Goal: Find specific page/section: Find specific page/section

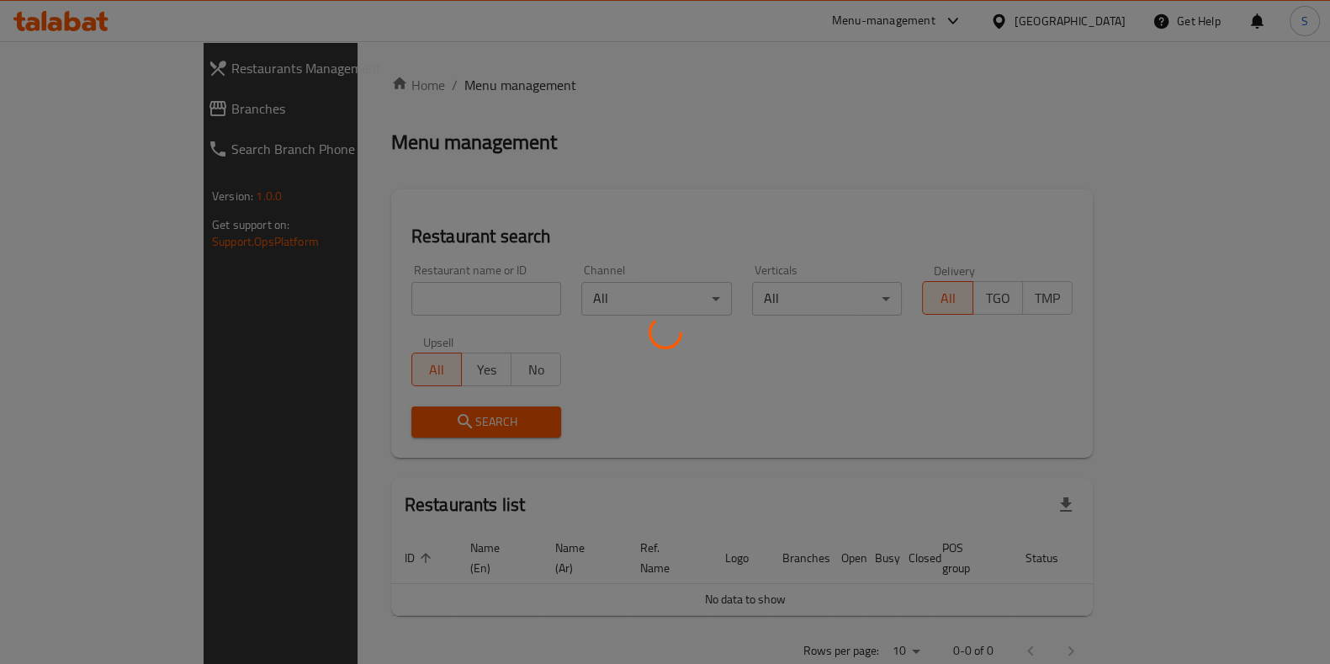
click at [400, 304] on div at bounding box center [665, 332] width 1330 height 664
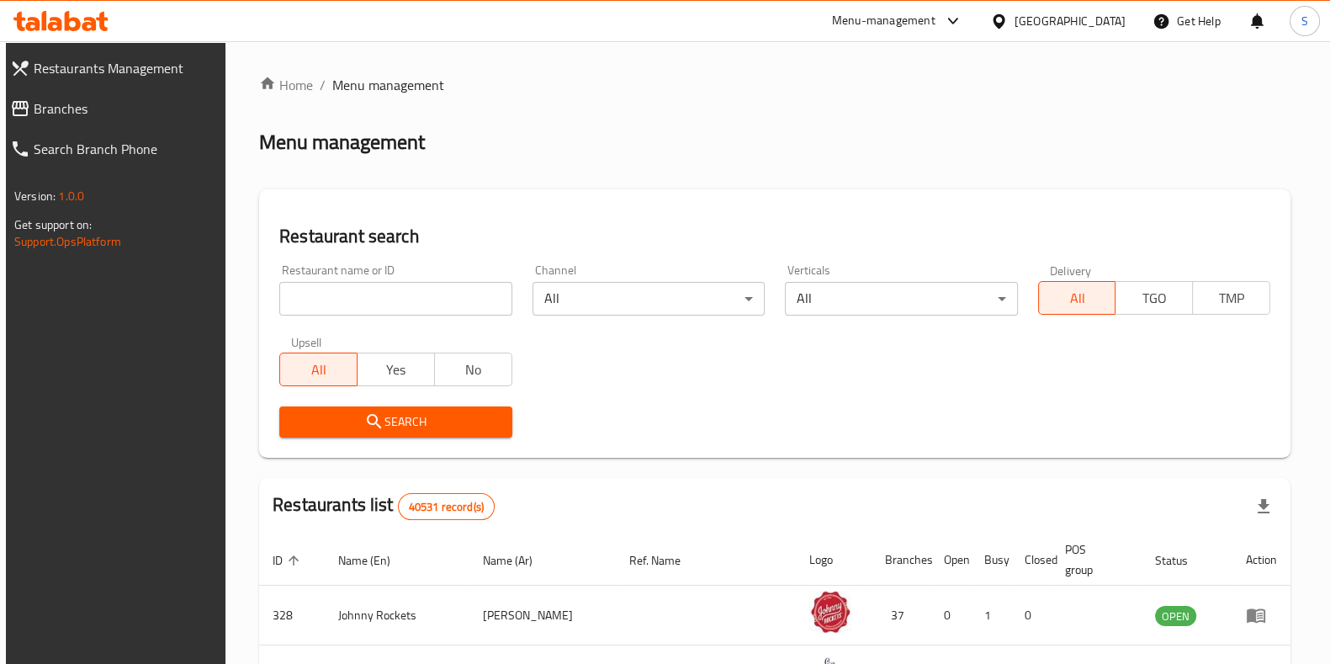
click at [398, 306] on input "search" at bounding box center [395, 299] width 232 height 34
type input "Boon Coffee Roasters"
click button "Search" at bounding box center [395, 421] width 232 height 31
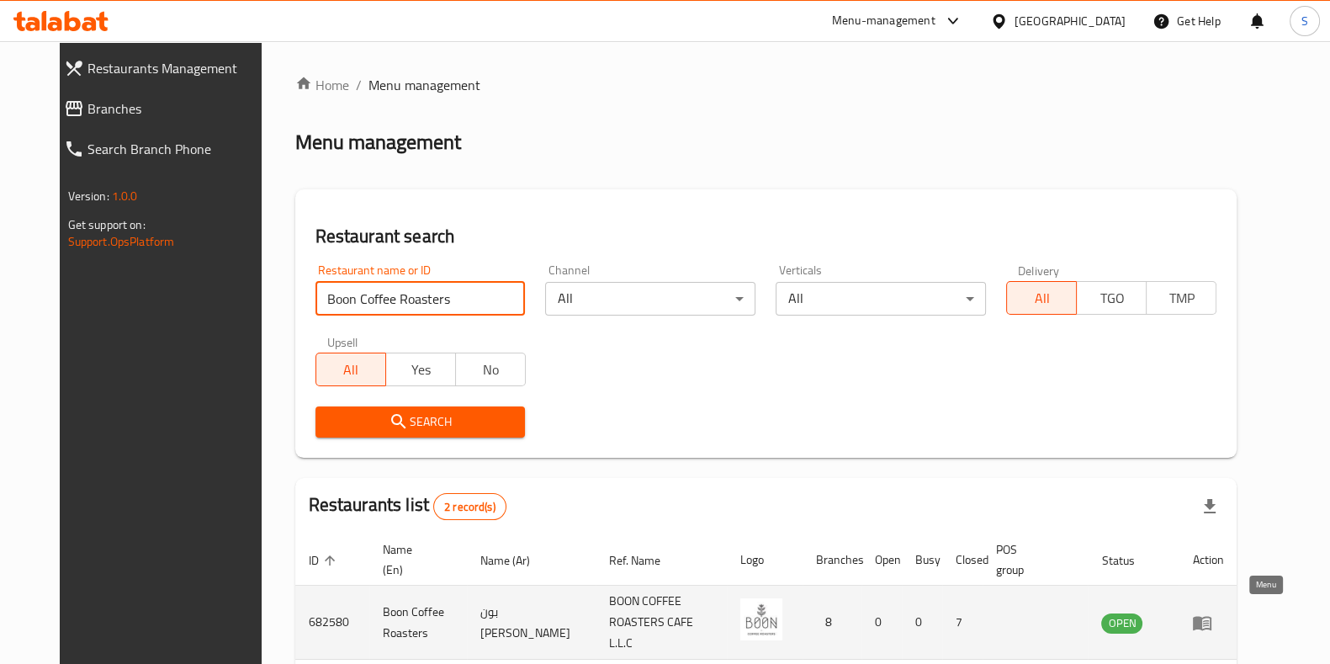
click at [1211, 618] on icon "enhanced table" at bounding box center [1202, 623] width 19 height 14
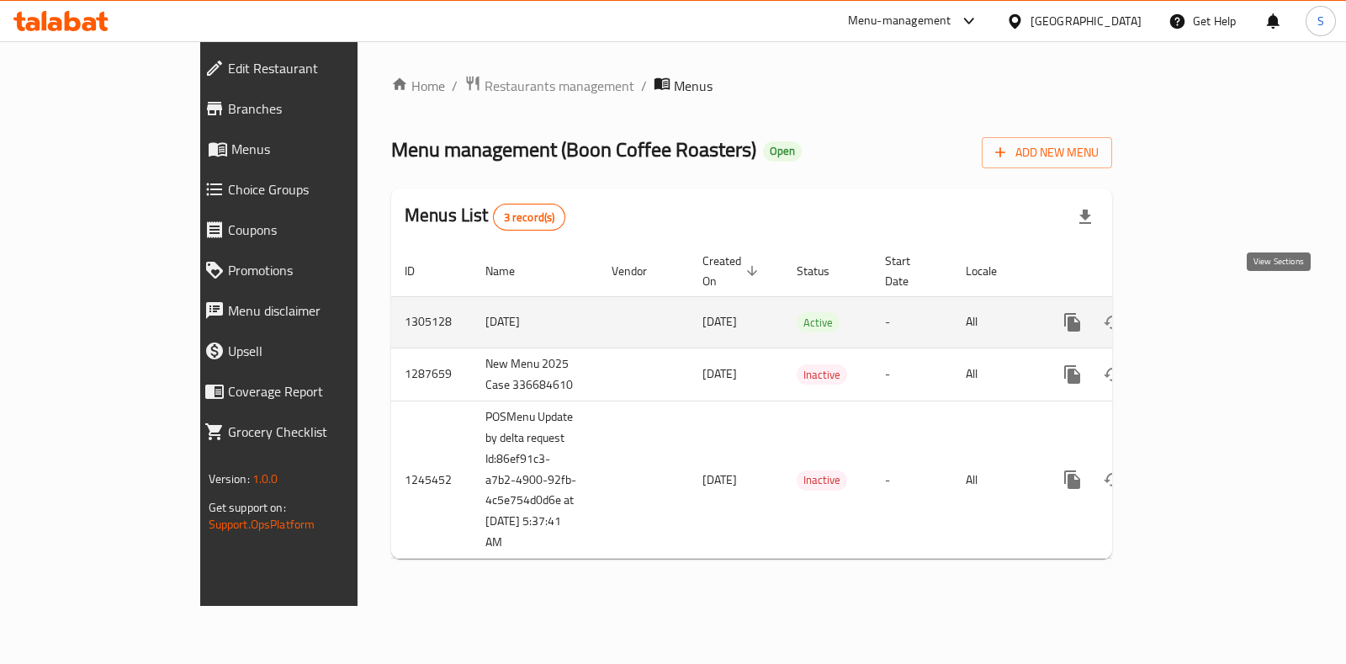
click at [1204, 312] on icon "enhanced table" at bounding box center [1193, 322] width 20 height 20
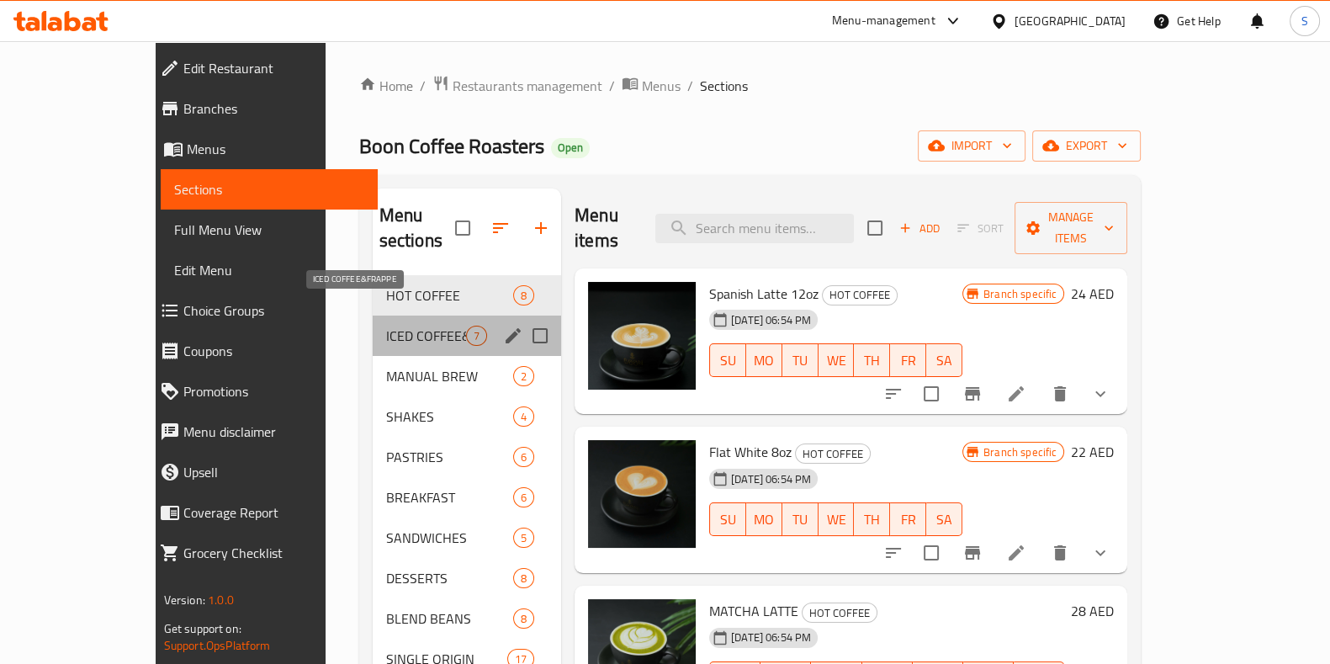
click at [386, 326] on span "ICED COFFEE&FRAPPE" at bounding box center [426, 336] width 80 height 20
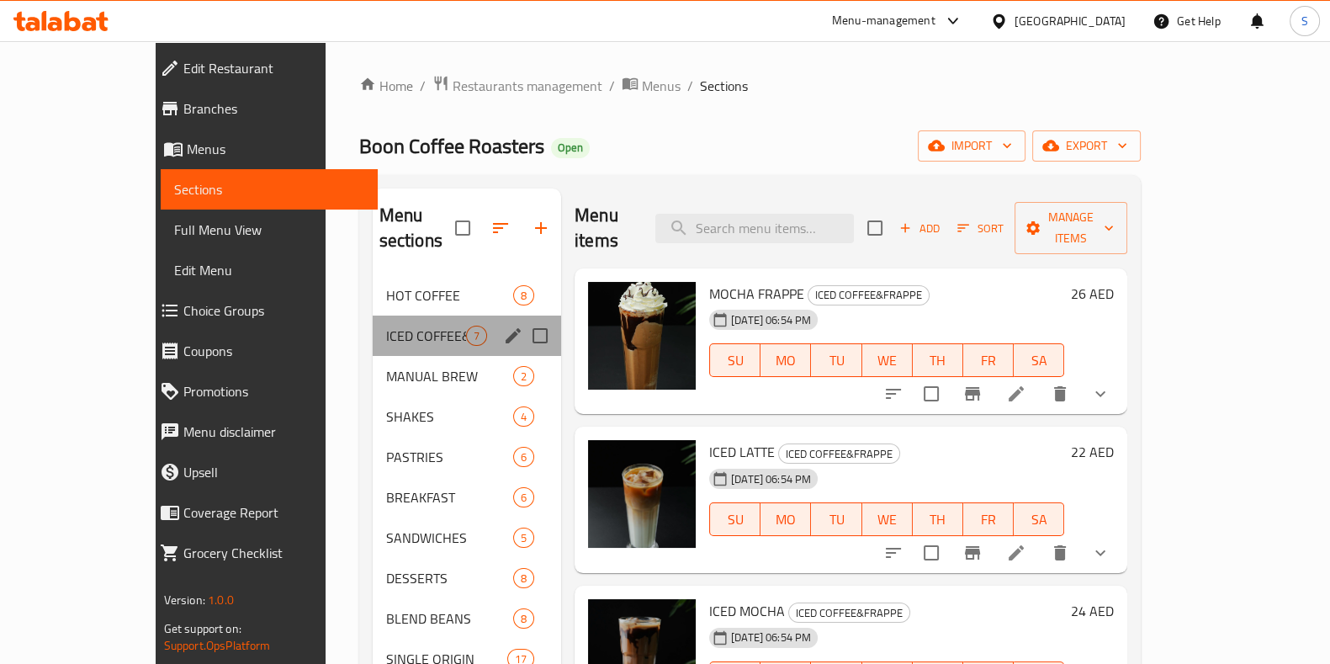
click at [373, 326] on div "ICED COFFEE&FRAPPE 7" at bounding box center [467, 335] width 188 height 40
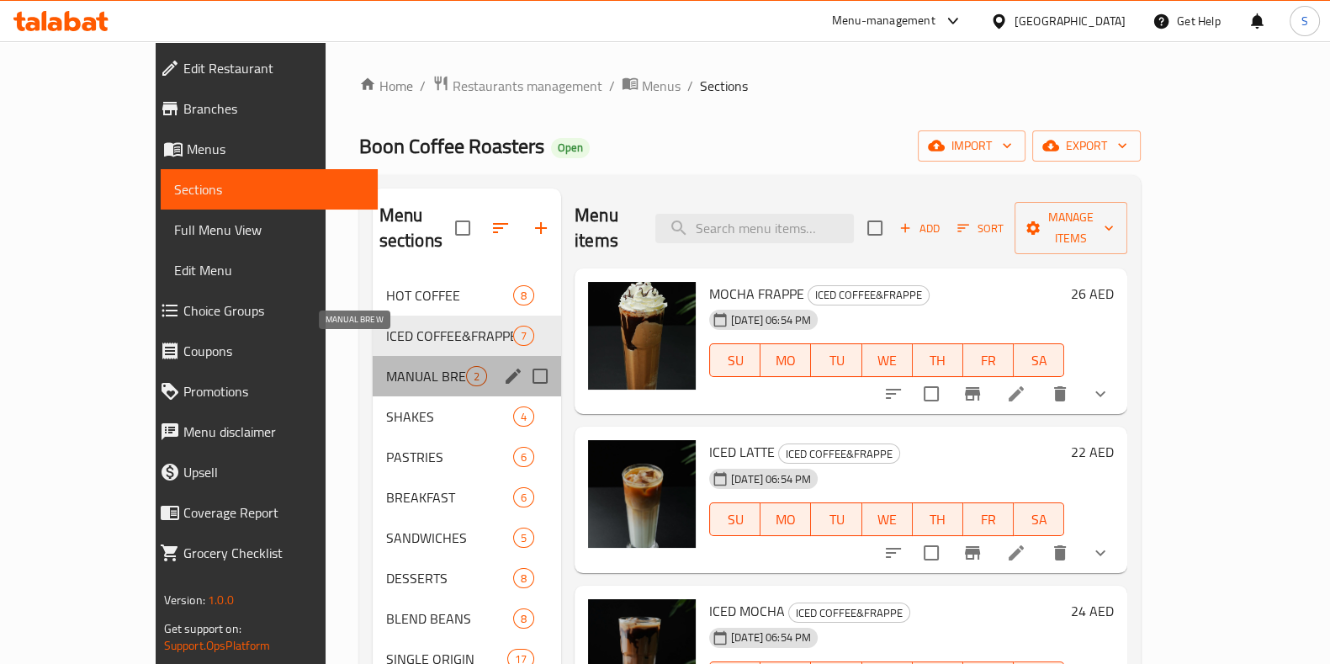
click at [386, 366] on span "MANUAL BREW" at bounding box center [426, 376] width 80 height 20
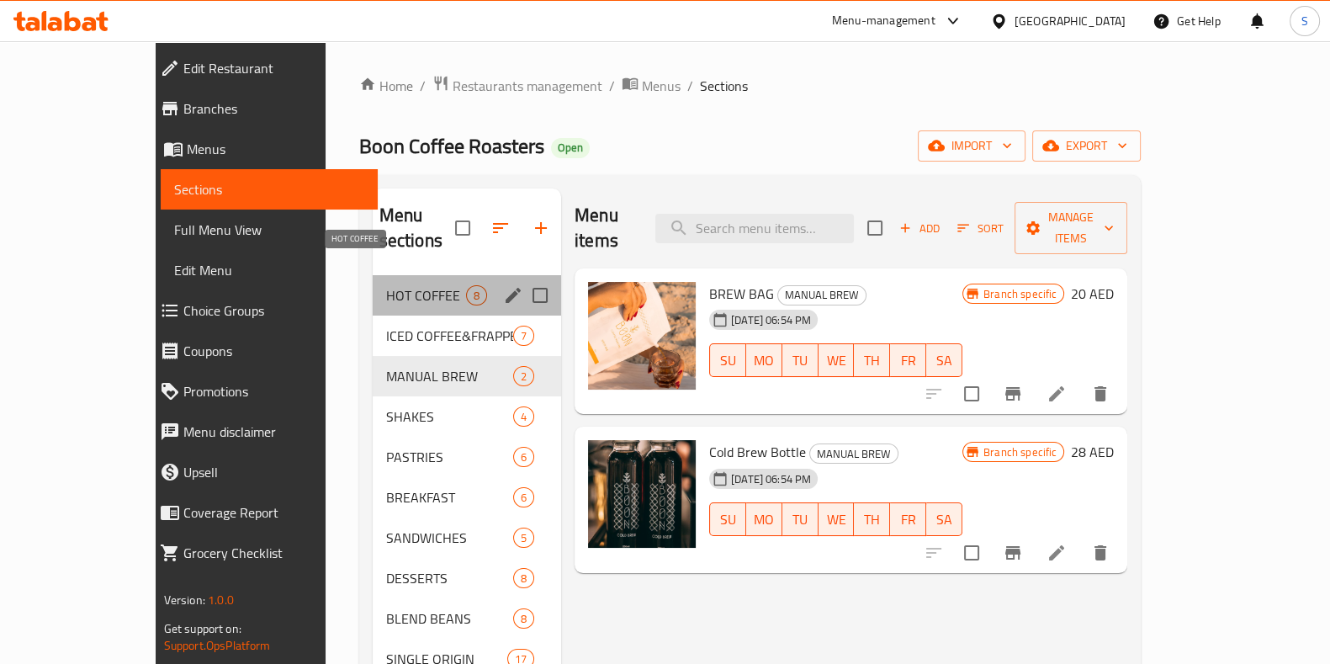
click at [386, 285] on span "HOT COFFEE" at bounding box center [426, 295] width 80 height 20
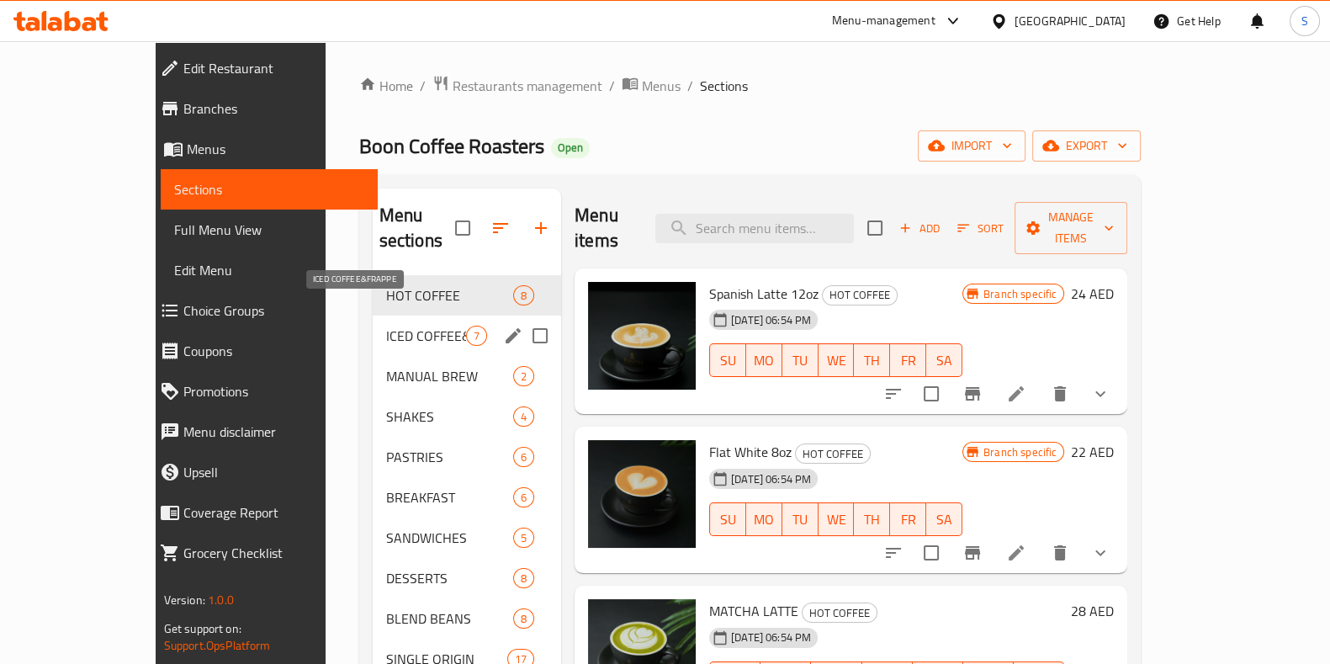
click at [386, 326] on span "ICED COFFEE&FRAPPE" at bounding box center [426, 336] width 80 height 20
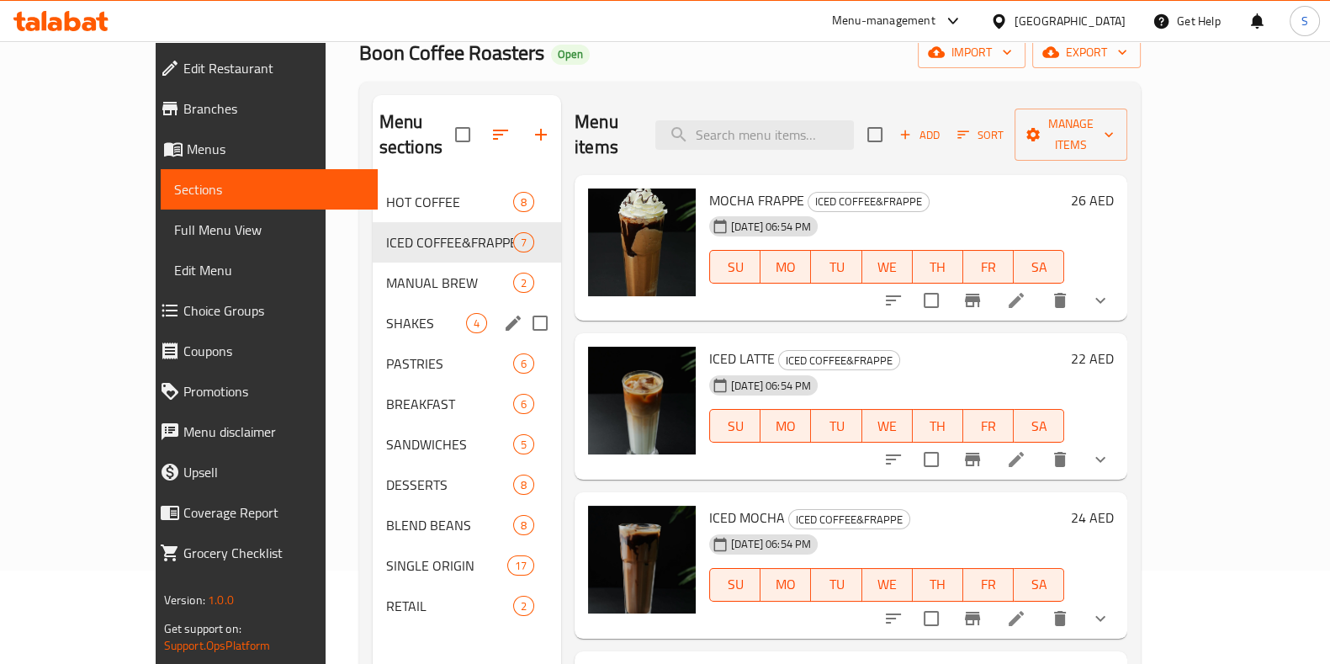
scroll to position [236, 0]
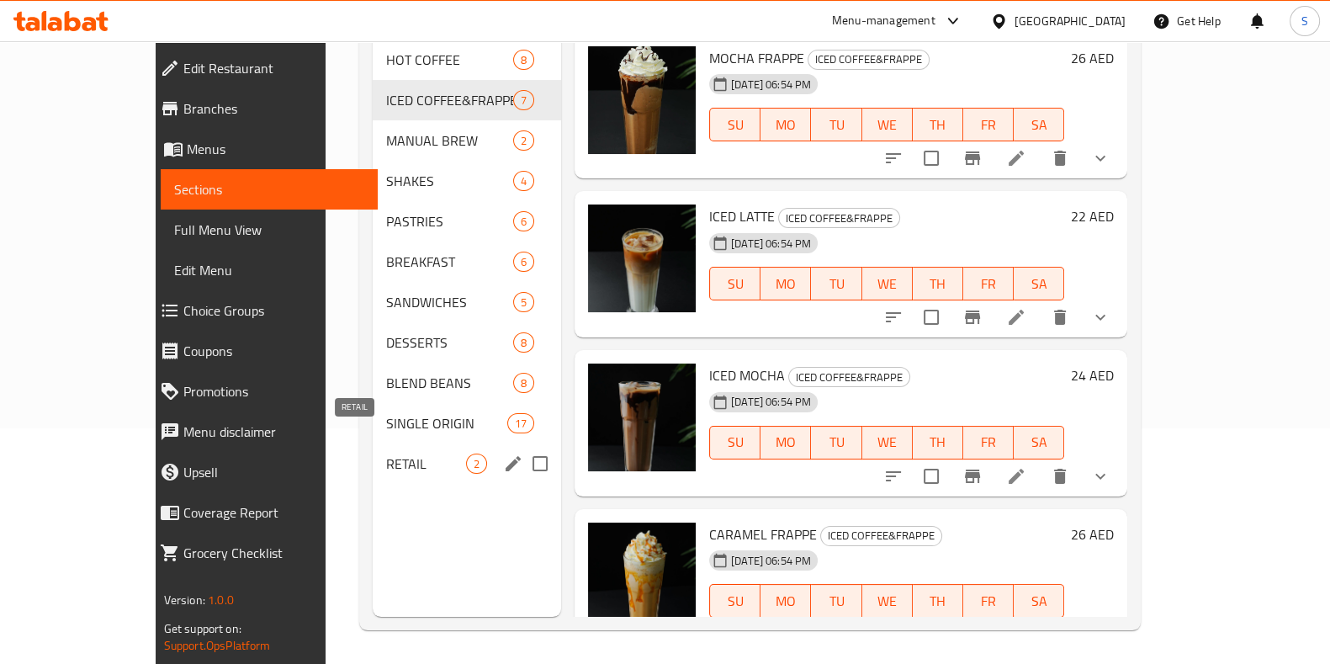
click at [386, 453] on span "RETAIL" at bounding box center [426, 463] width 80 height 20
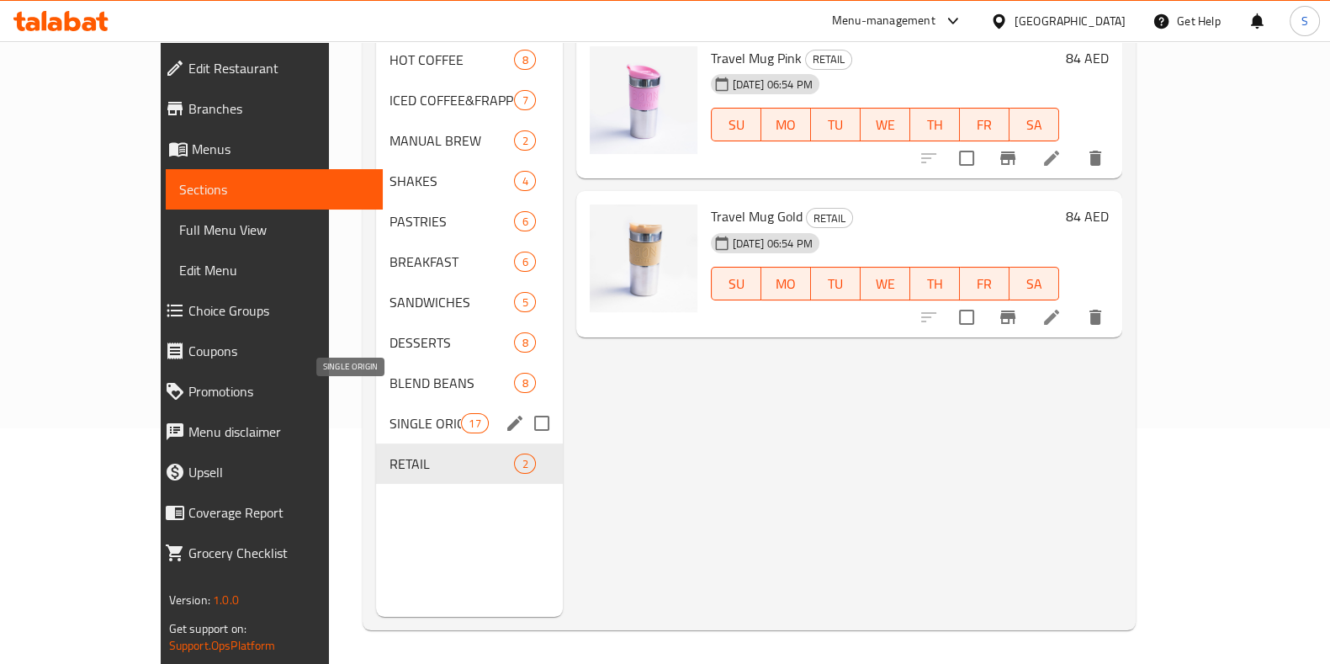
click at [389, 413] on span "SINGLE ORIGIN" at bounding box center [424, 423] width 71 height 20
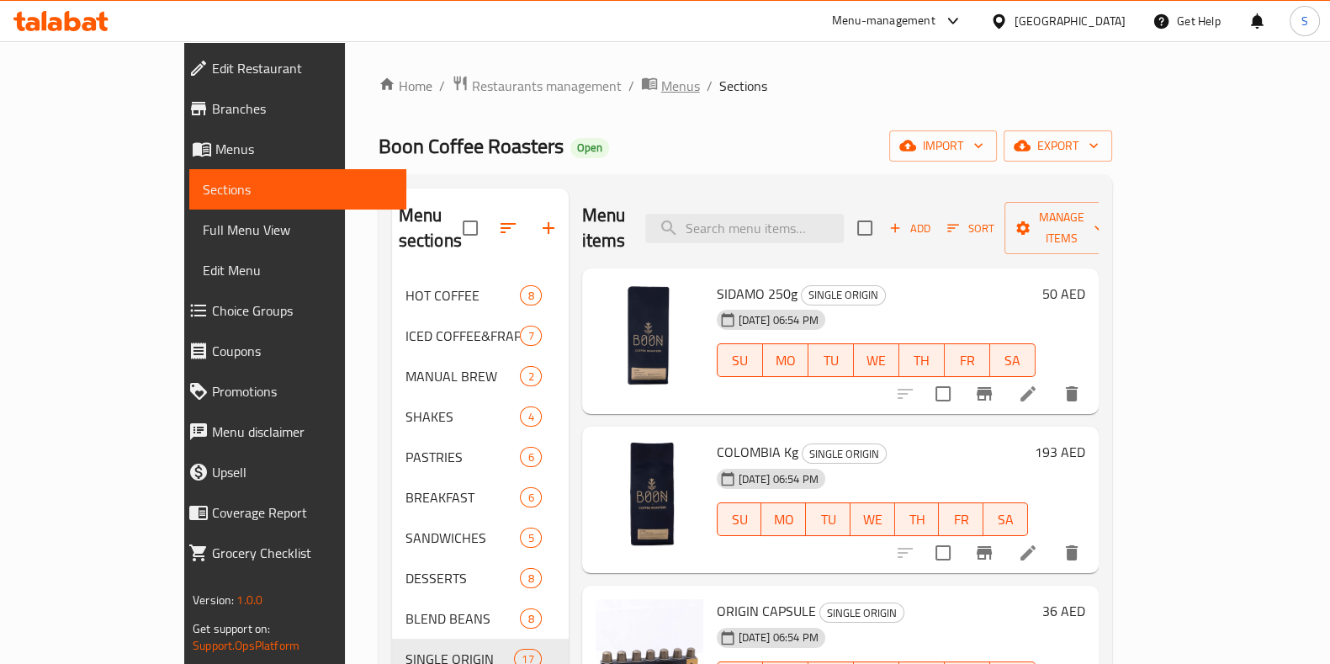
click at [661, 86] on span "Menus" at bounding box center [680, 86] width 39 height 20
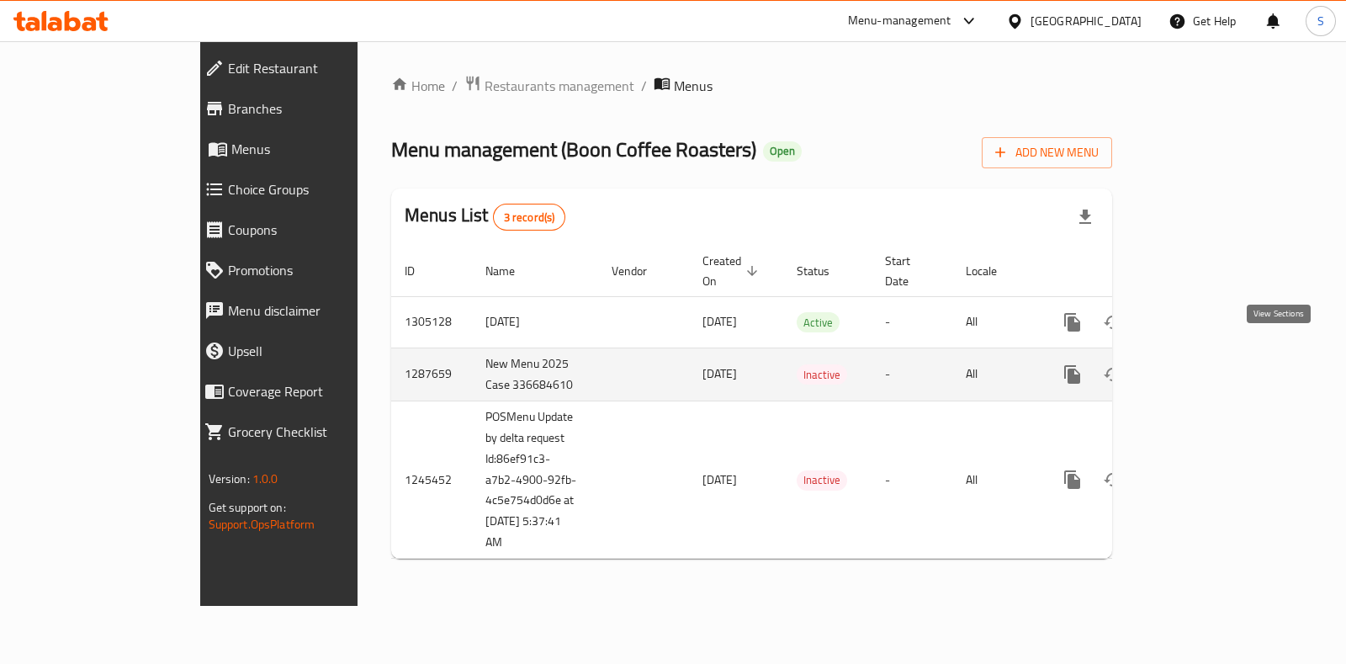
click at [1204, 364] on icon "enhanced table" at bounding box center [1193, 374] width 20 height 20
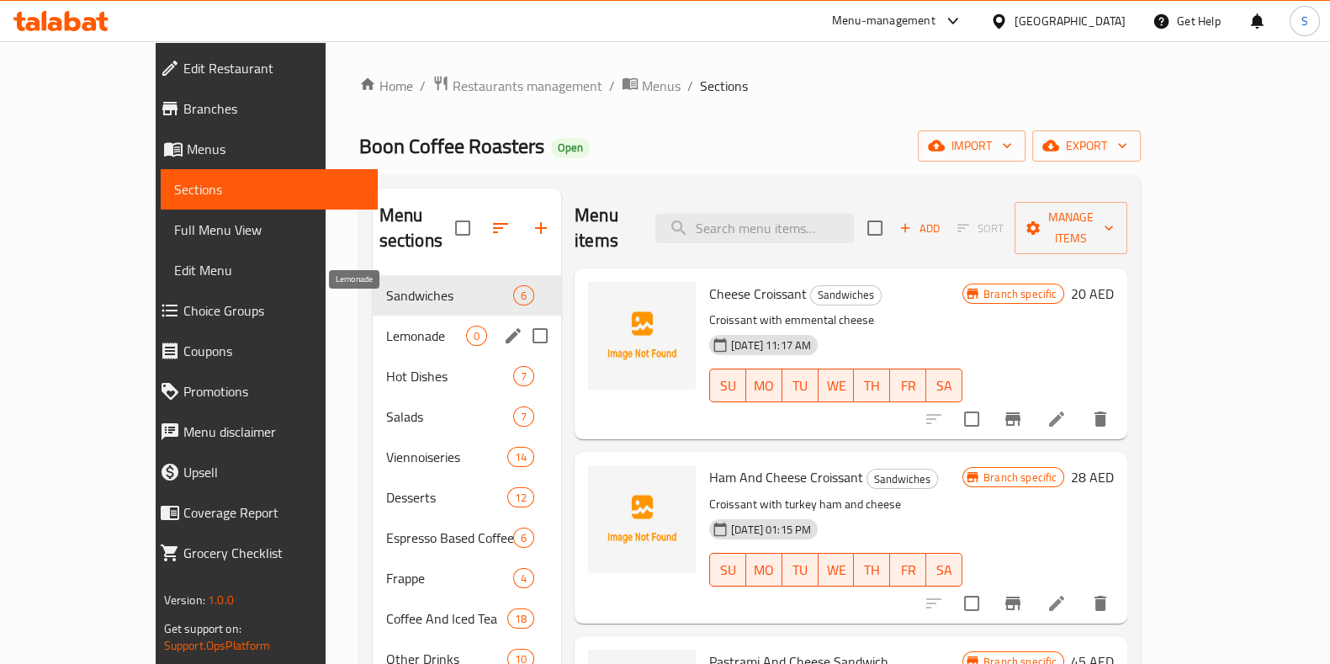
click at [386, 326] on span "Lemonade" at bounding box center [426, 336] width 80 height 20
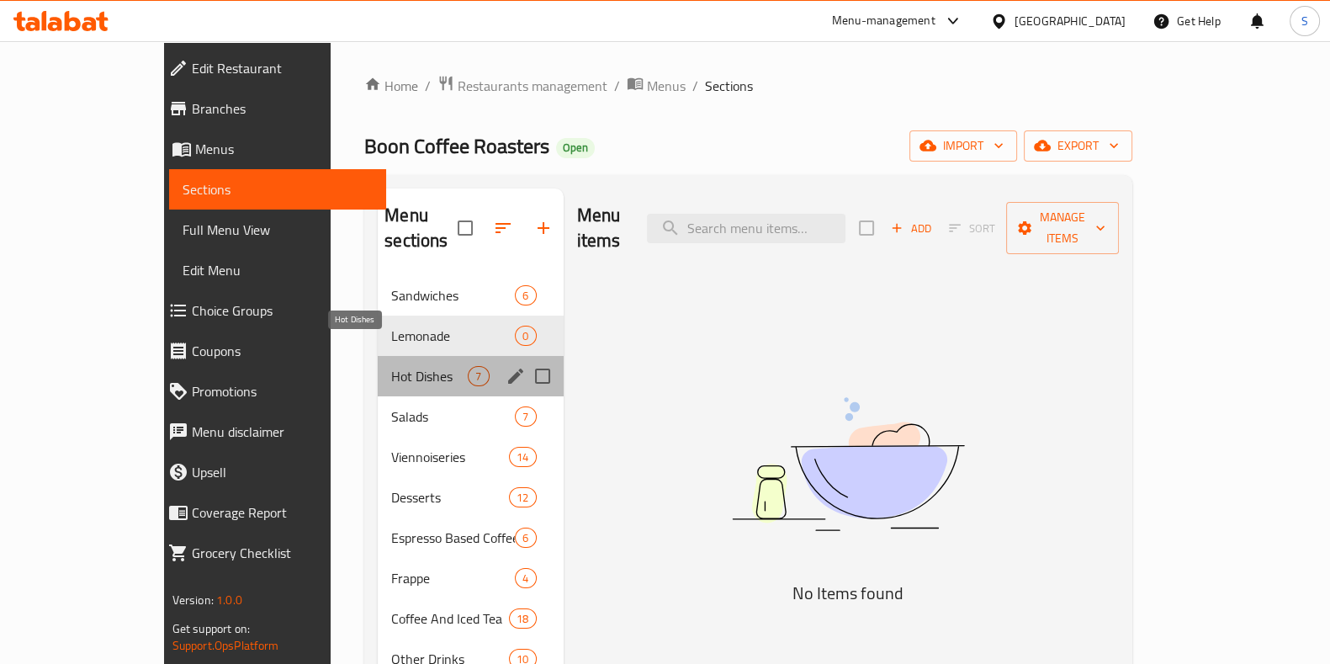
click at [391, 366] on span "Hot Dishes" at bounding box center [429, 376] width 77 height 20
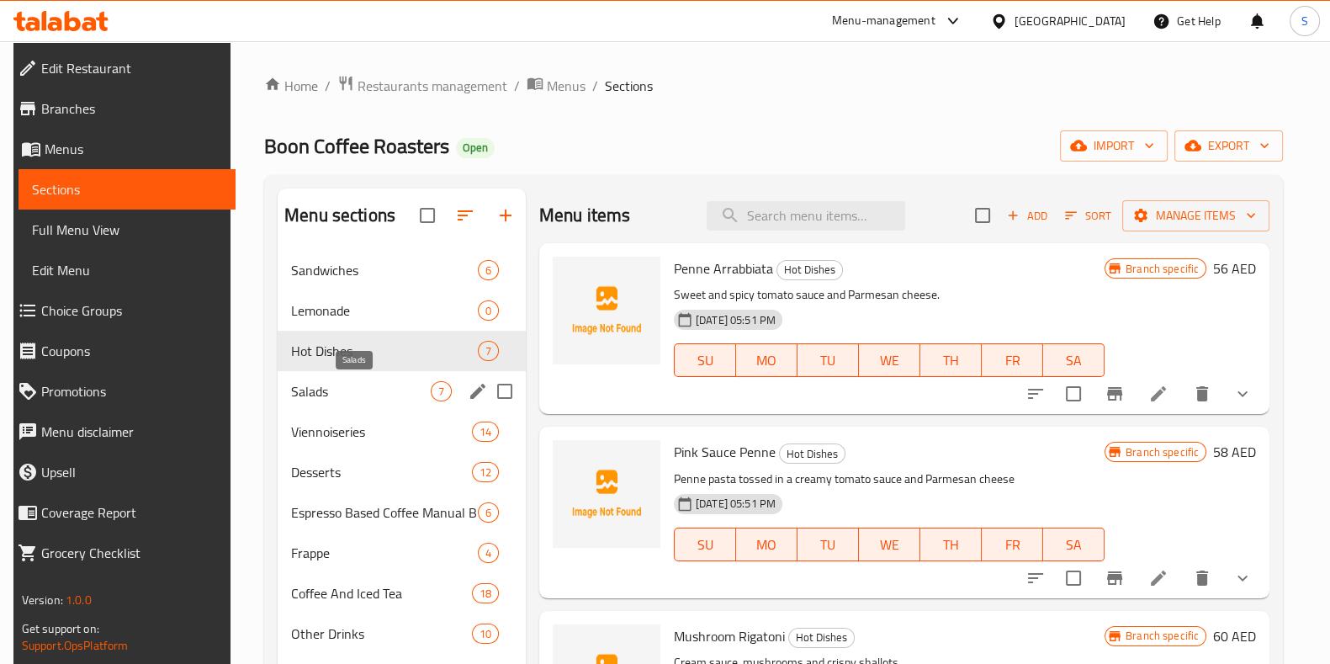
click at [333, 393] on span "Salads" at bounding box center [361, 391] width 140 height 20
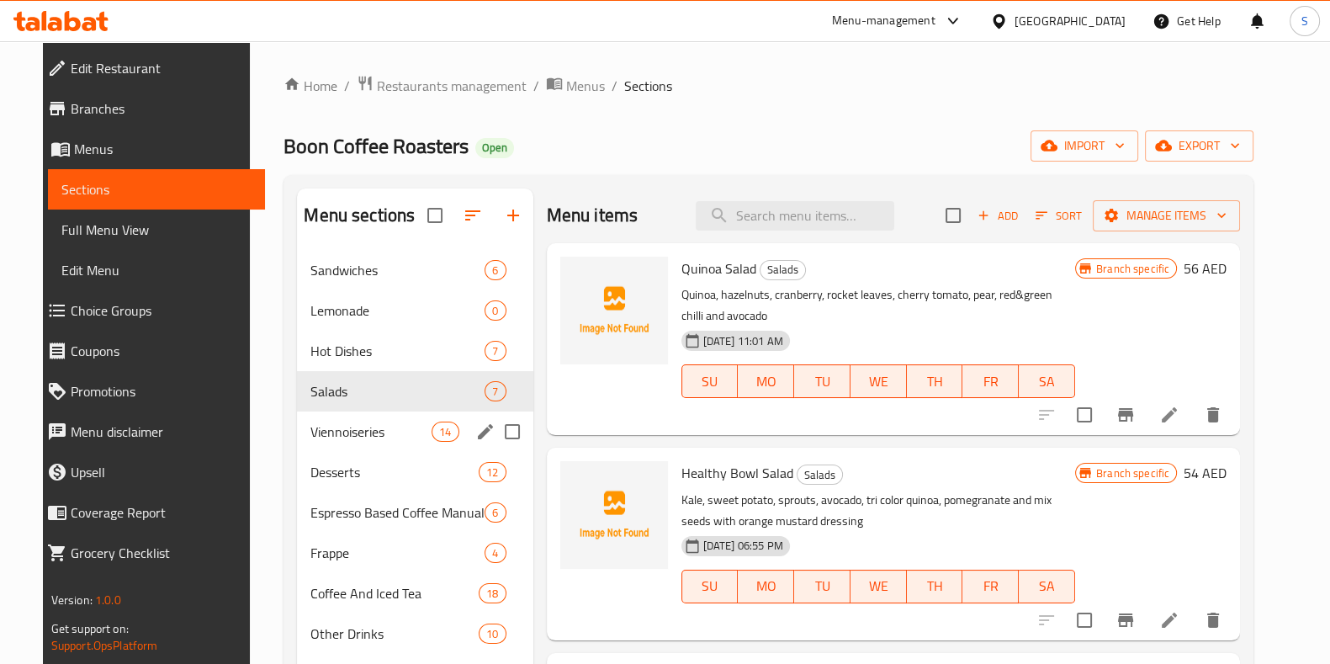
click at [354, 449] on div "Viennoiseries 14" at bounding box center [415, 431] width 236 height 40
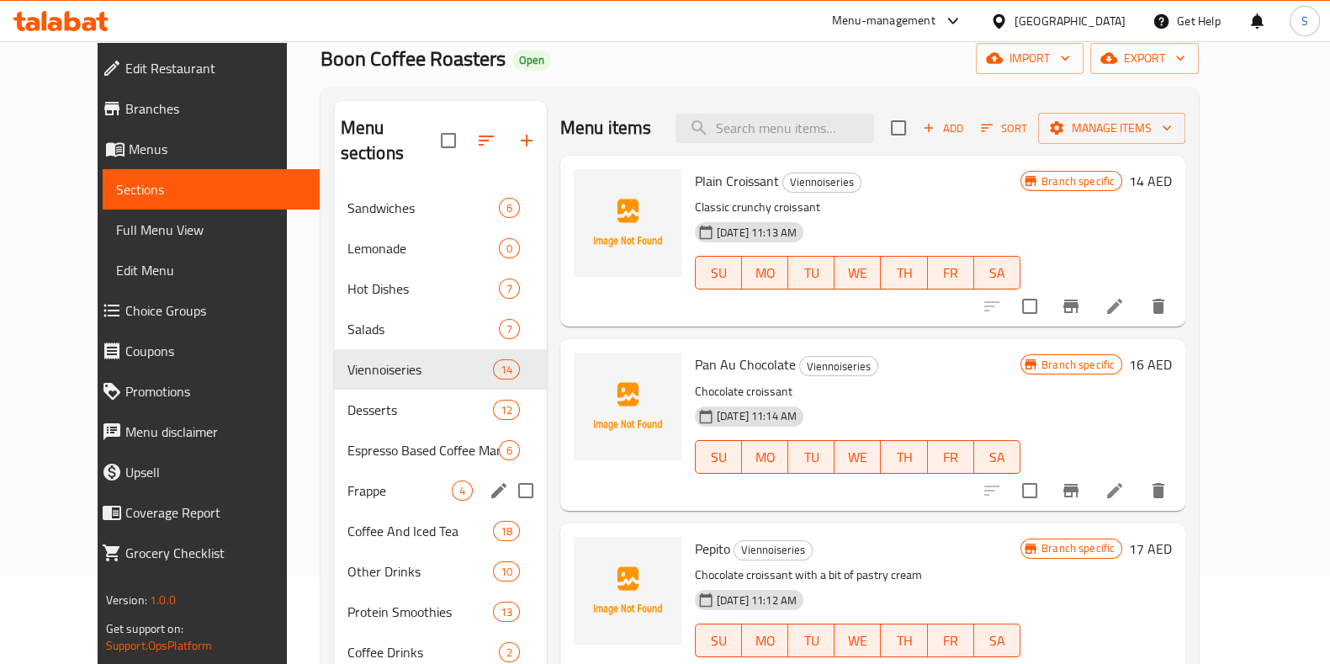
scroll to position [92, 0]
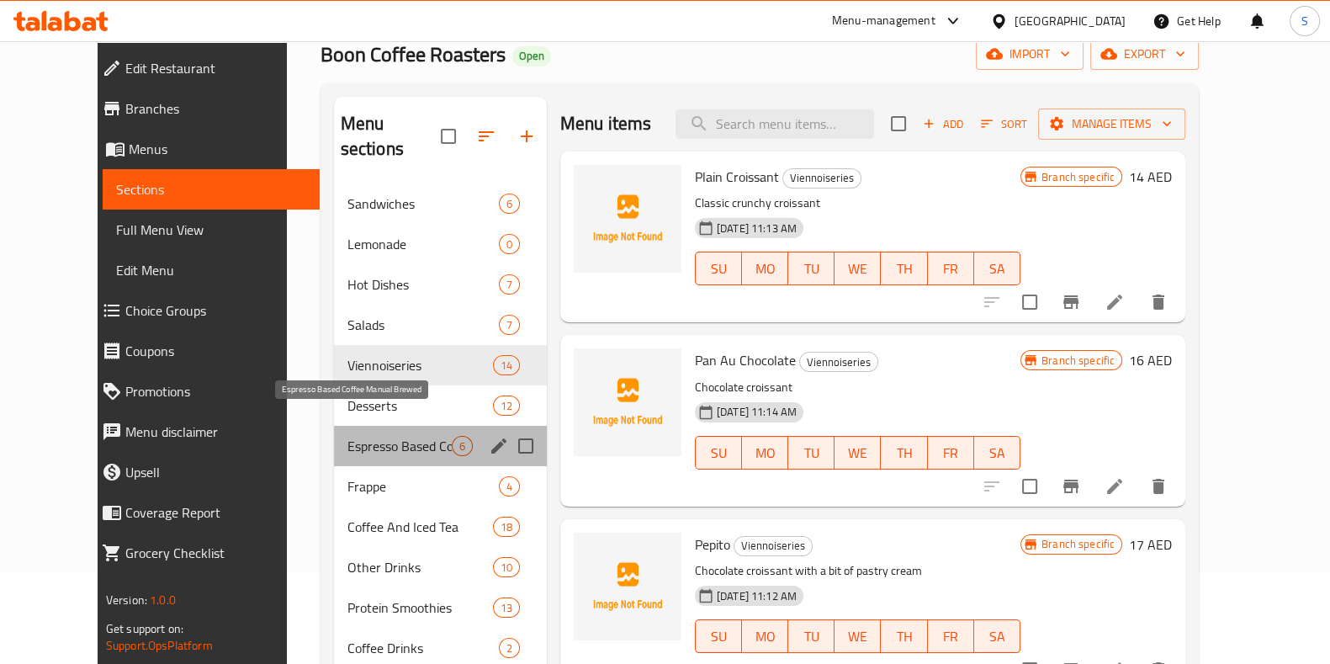
drag, startPoint x: 359, startPoint y: 420, endPoint x: 326, endPoint y: 418, distance: 33.7
click at [347, 436] on span "Espresso Based Coffee Manual Brewed" at bounding box center [399, 446] width 104 height 20
